Goal: Find specific page/section: Find specific page/section

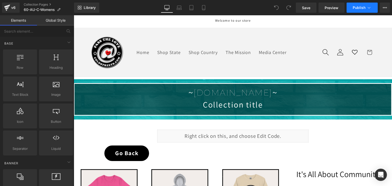
click at [368, 10] on icon at bounding box center [368, 7] width 5 height 5
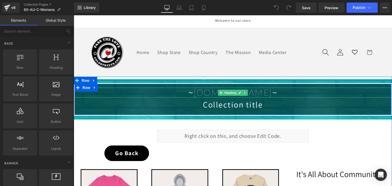
scroll to position [102, 0]
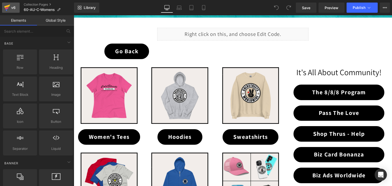
click at [9, 6] on icon at bounding box center [7, 6] width 6 height 3
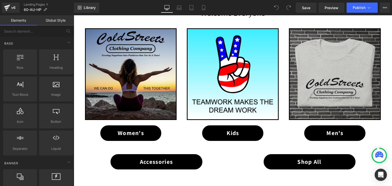
scroll to position [255, 0]
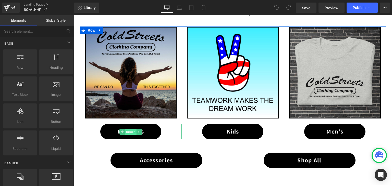
click at [130, 131] on span "Button" at bounding box center [131, 132] width 12 height 6
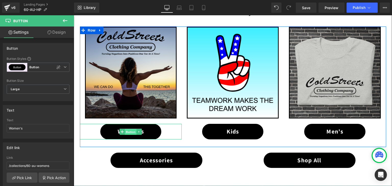
click at [129, 131] on span "Button" at bounding box center [131, 132] width 12 height 6
